Goal: Find specific fact: Find specific fact

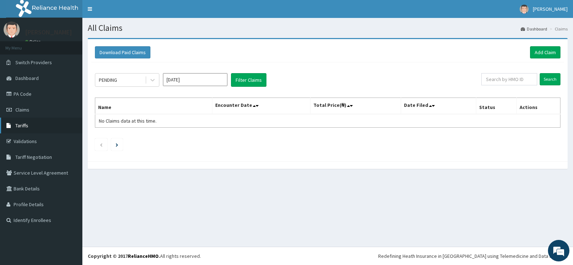
click at [24, 121] on link "Tariffs" at bounding box center [41, 125] width 82 height 16
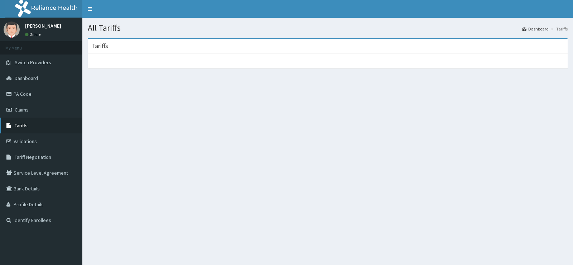
click at [24, 126] on span "Tariffs" at bounding box center [21, 125] width 13 height 6
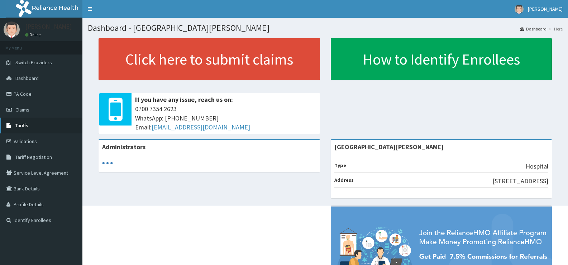
click at [25, 126] on span "Tariffs" at bounding box center [21, 125] width 13 height 6
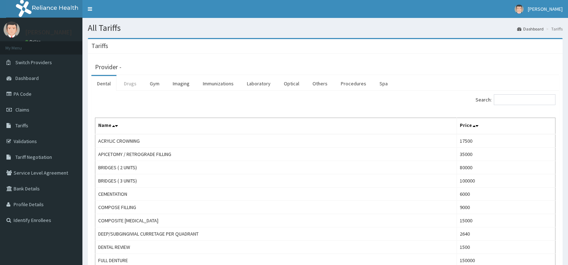
click at [129, 82] on link "Drugs" at bounding box center [130, 83] width 24 height 15
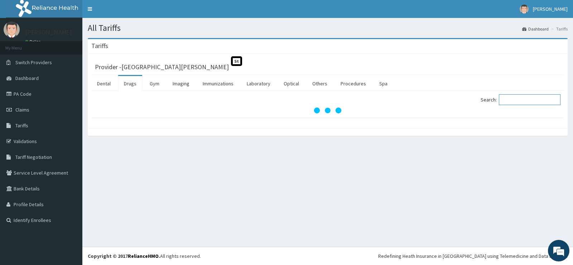
click at [518, 97] on input "Search:" at bounding box center [530, 99] width 62 height 11
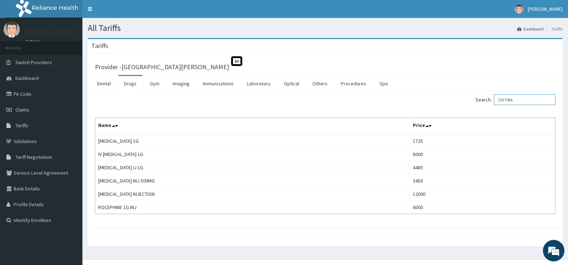
drag, startPoint x: 526, startPoint y: 101, endPoint x: 492, endPoint y: 101, distance: 34.4
click at [492, 101] on label "Search: CEFTRIA" at bounding box center [515, 99] width 80 height 11
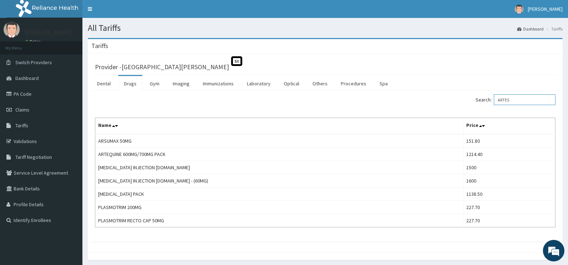
drag, startPoint x: 520, startPoint y: 101, endPoint x: 489, endPoint y: 96, distance: 30.8
click at [490, 96] on label "Search: ARTES" at bounding box center [515, 99] width 80 height 11
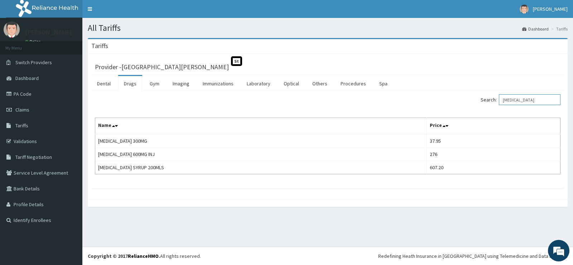
type input "[MEDICAL_DATA]"
